Goal: Task Accomplishment & Management: Manage account settings

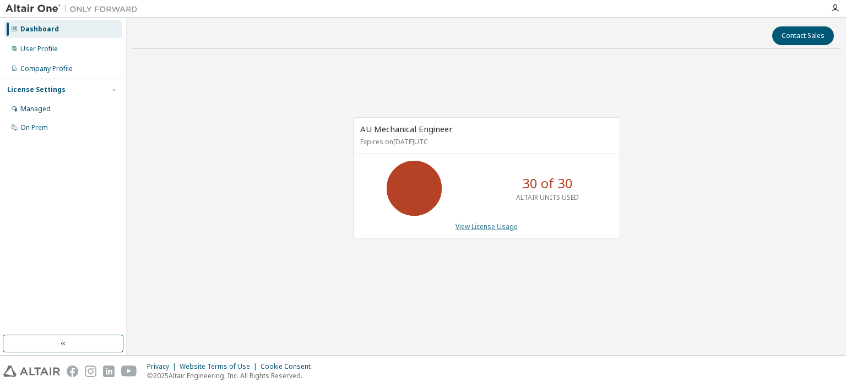
click at [471, 228] on link "View License Usage" at bounding box center [487, 226] width 62 height 9
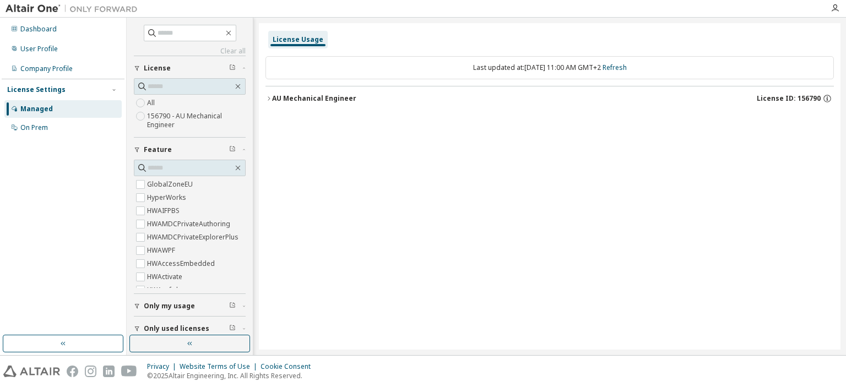
click at [270, 101] on button "AU Mechanical Engineer License ID: 156790" at bounding box center [550, 99] width 569 height 24
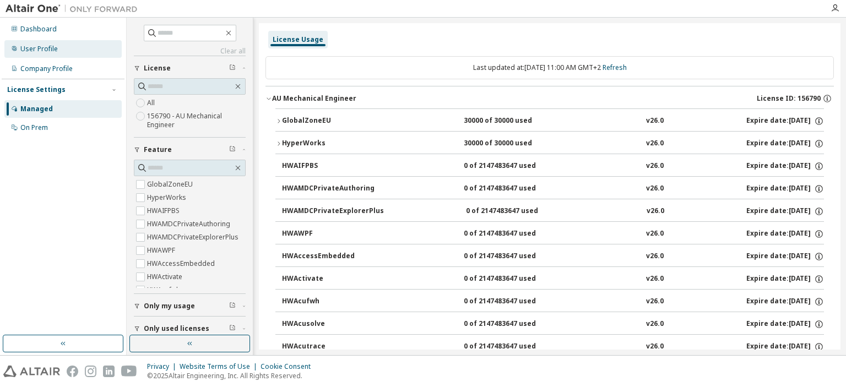
click at [48, 51] on div "User Profile" at bounding box center [38, 49] width 37 height 9
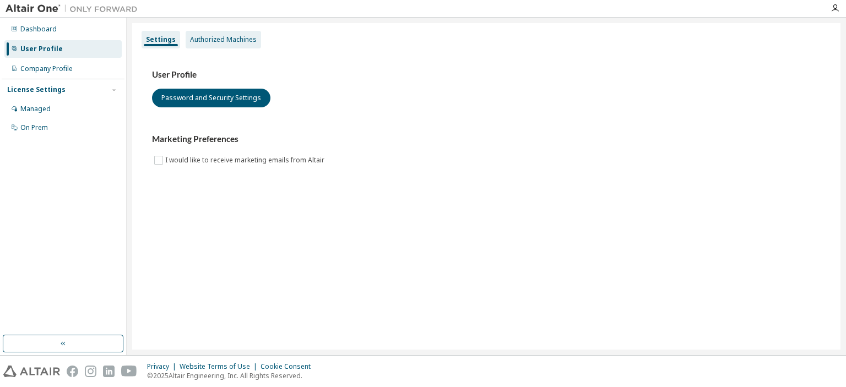
click at [218, 44] on div "Authorized Machines" at bounding box center [223, 39] width 67 height 9
